Goal: Task Accomplishment & Management: Use online tool/utility

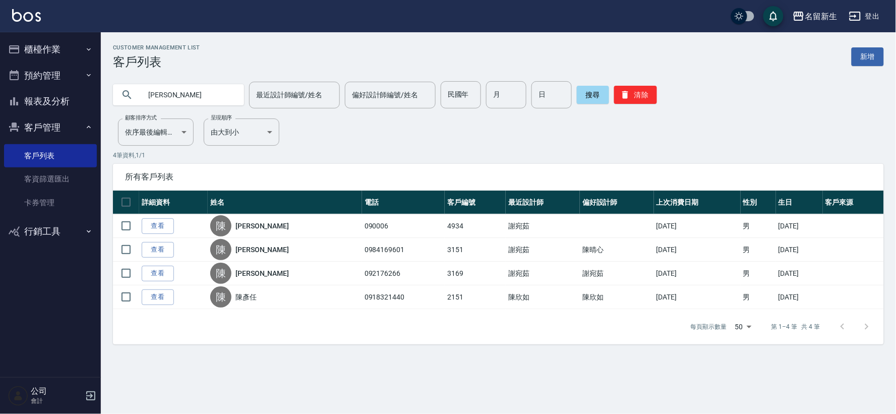
click at [205, 96] on input "[PERSON_NAME]" at bounding box center [188, 94] width 95 height 27
type input "陳"
type input "0920852282"
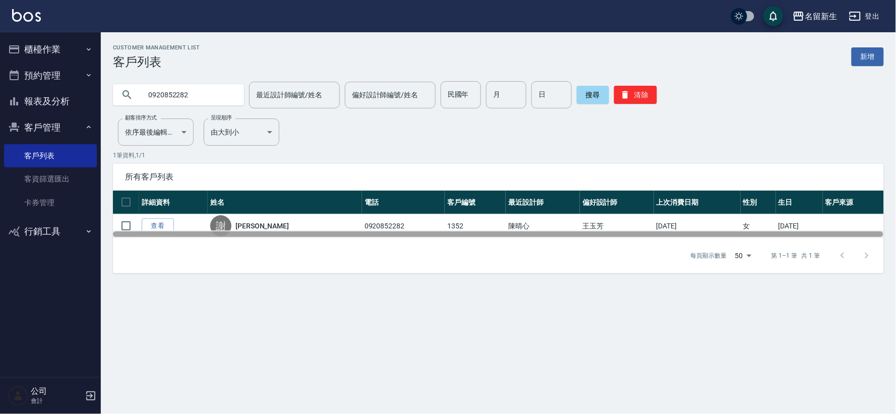
click at [156, 230] on div at bounding box center [498, 234] width 771 height 8
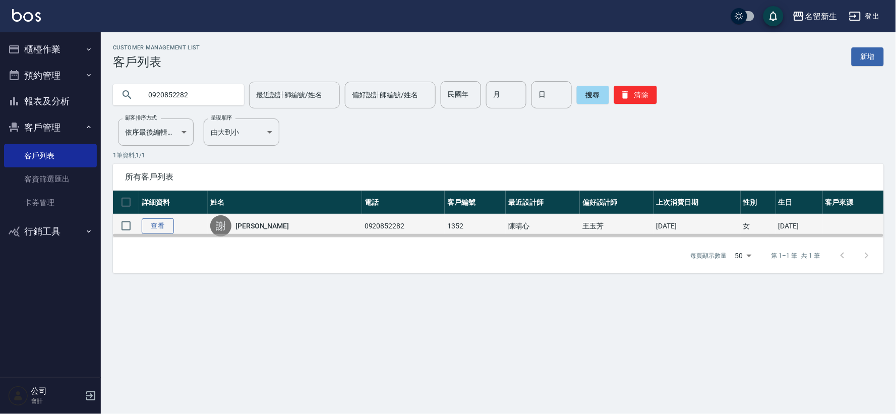
click at [157, 226] on link "查看" at bounding box center [158, 226] width 32 height 16
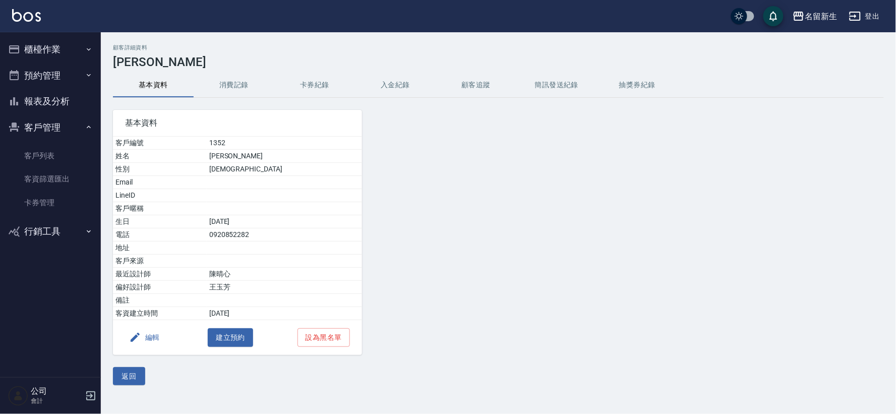
click at [222, 79] on button "消費記錄" at bounding box center [234, 85] width 81 height 24
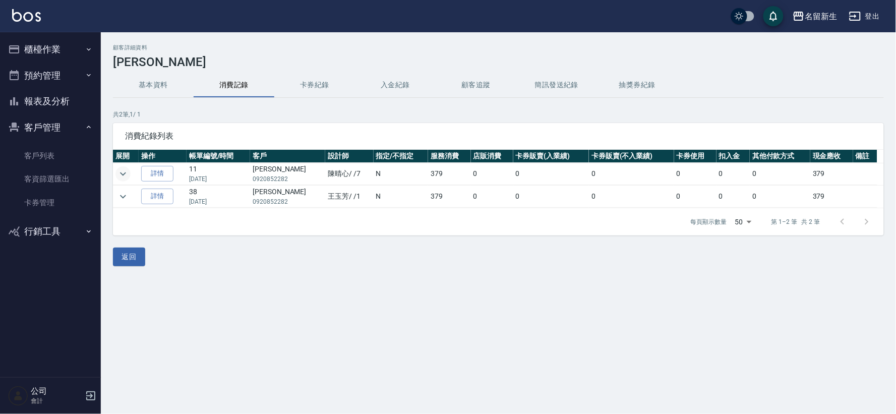
click at [125, 170] on icon "expand row" at bounding box center [123, 174] width 12 height 12
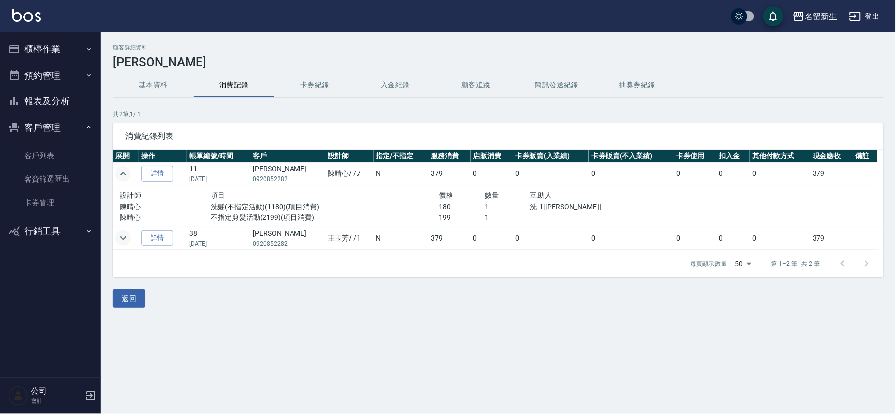
click at [129, 234] on icon "expand row" at bounding box center [123, 238] width 12 height 12
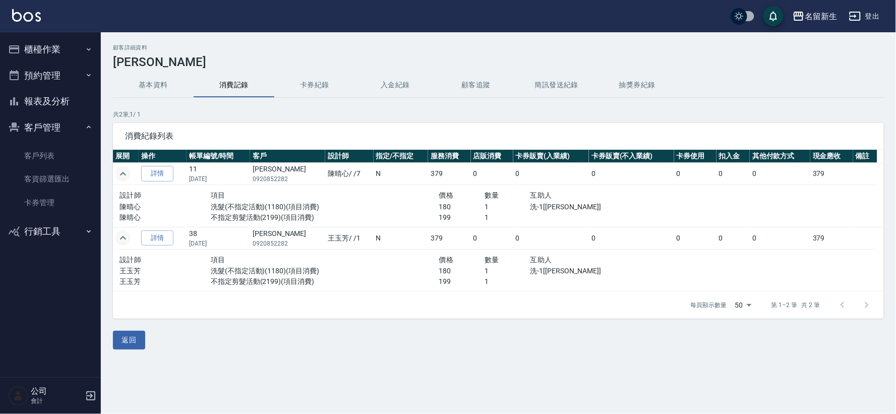
click at [48, 53] on button "櫃檯作業" at bounding box center [50, 49] width 93 height 26
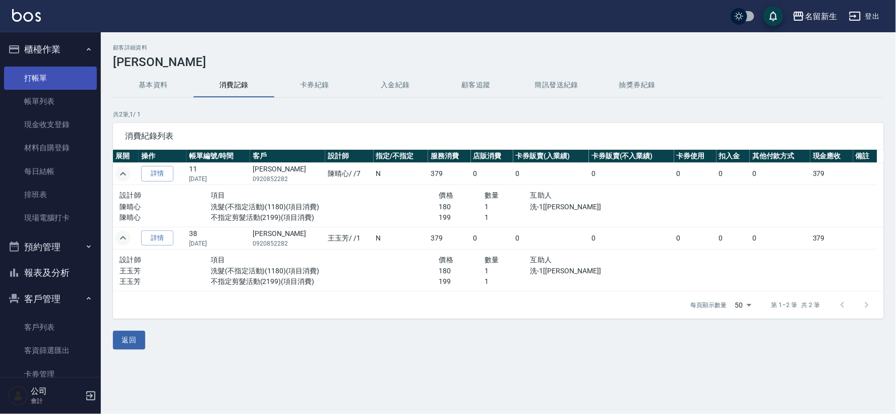
click at [66, 75] on link "打帳單" at bounding box center [50, 78] width 93 height 23
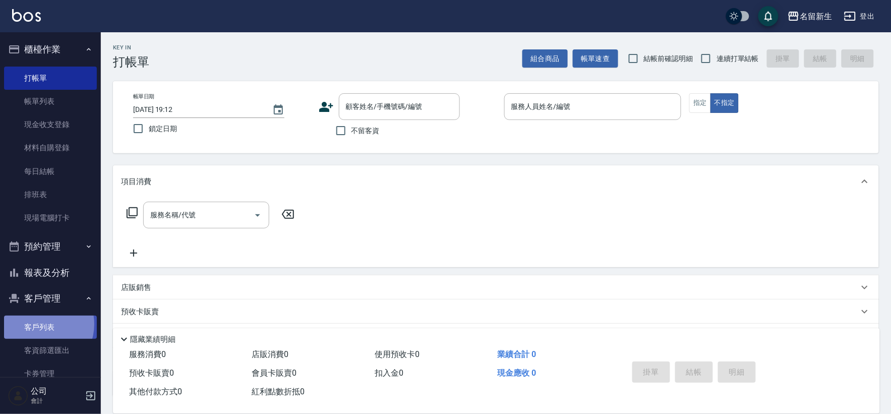
click at [39, 324] on link "客戶列表" at bounding box center [50, 327] width 93 height 23
